Goal: Navigation & Orientation: Find specific page/section

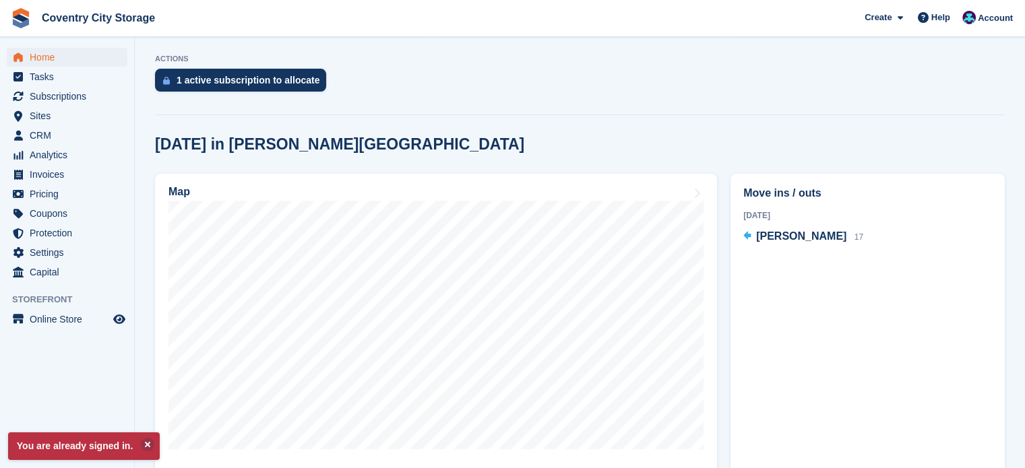
scroll to position [270, 0]
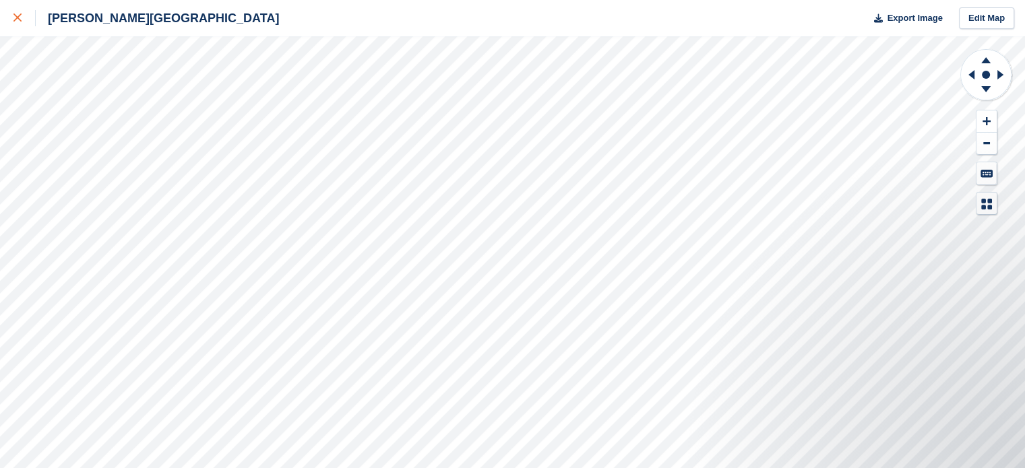
click at [20, 6] on link at bounding box center [18, 18] width 36 height 36
